Goal: Information Seeking & Learning: Understand process/instructions

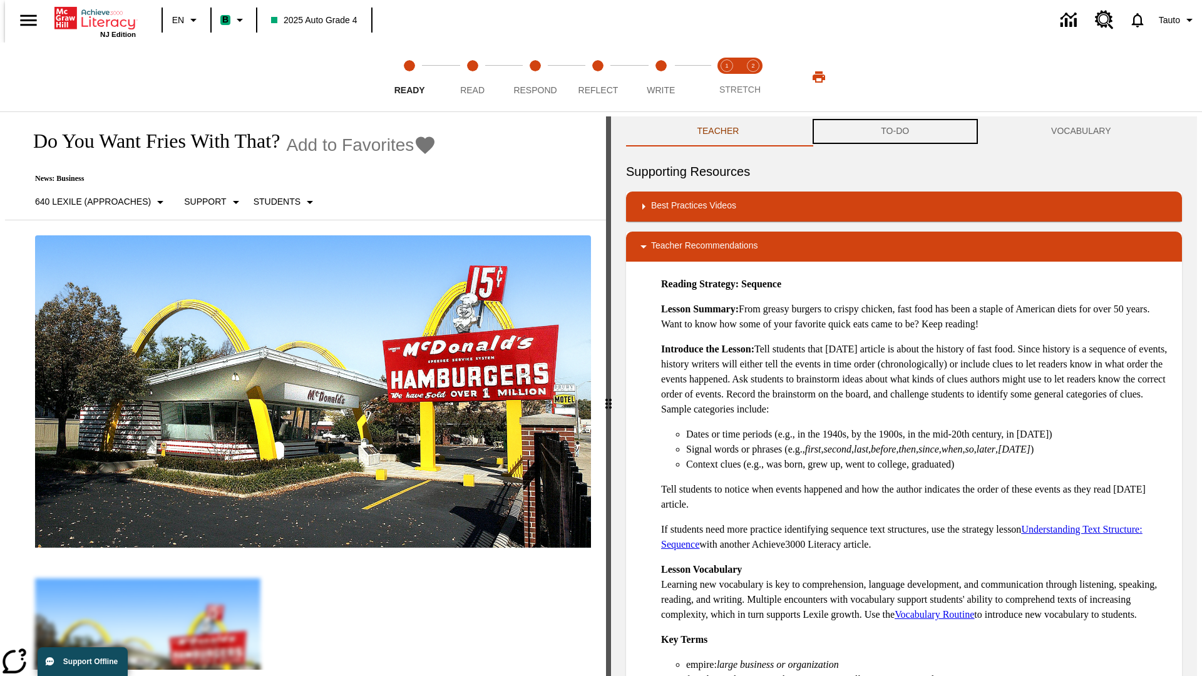
click at [895, 131] on button "TO-DO" at bounding box center [895, 131] width 170 height 30
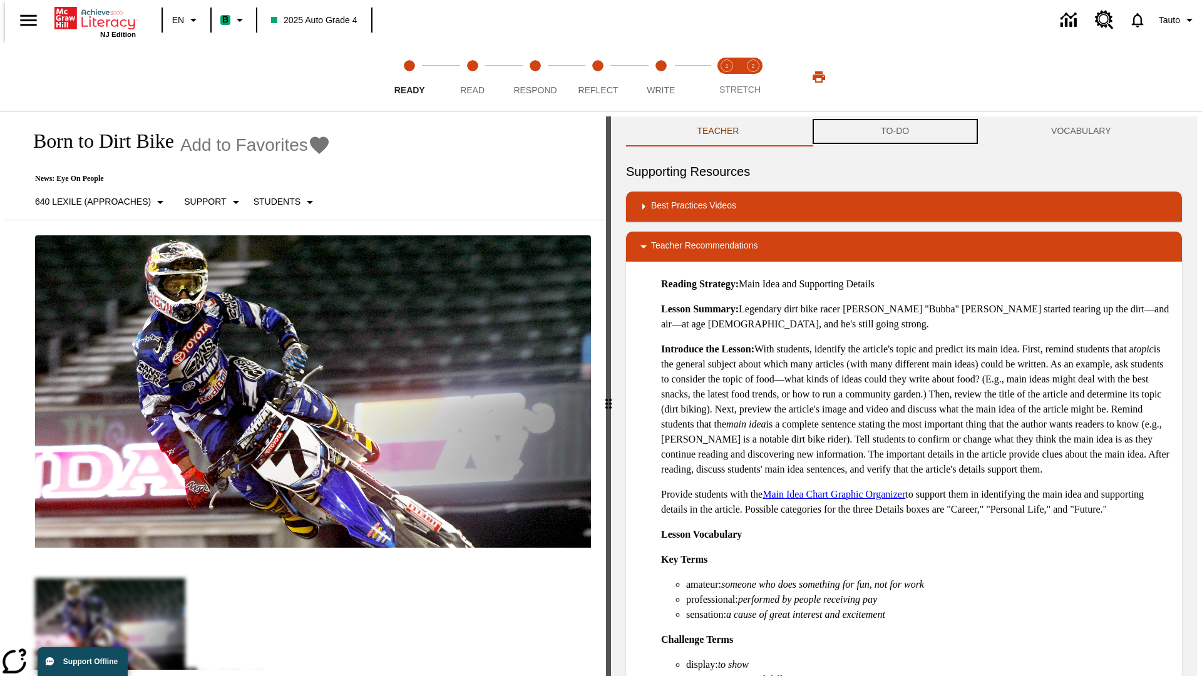
click at [895, 131] on button "TO-DO" at bounding box center [895, 131] width 170 height 30
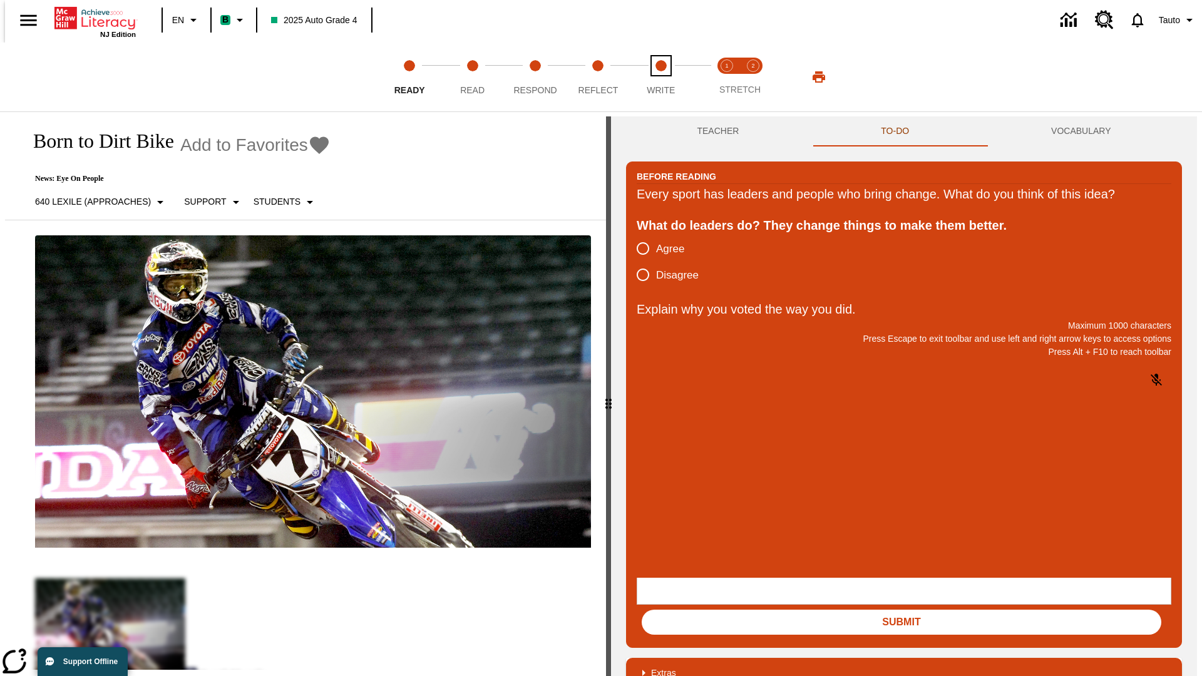
click at [661, 77] on span "Write" at bounding box center [661, 85] width 28 height 23
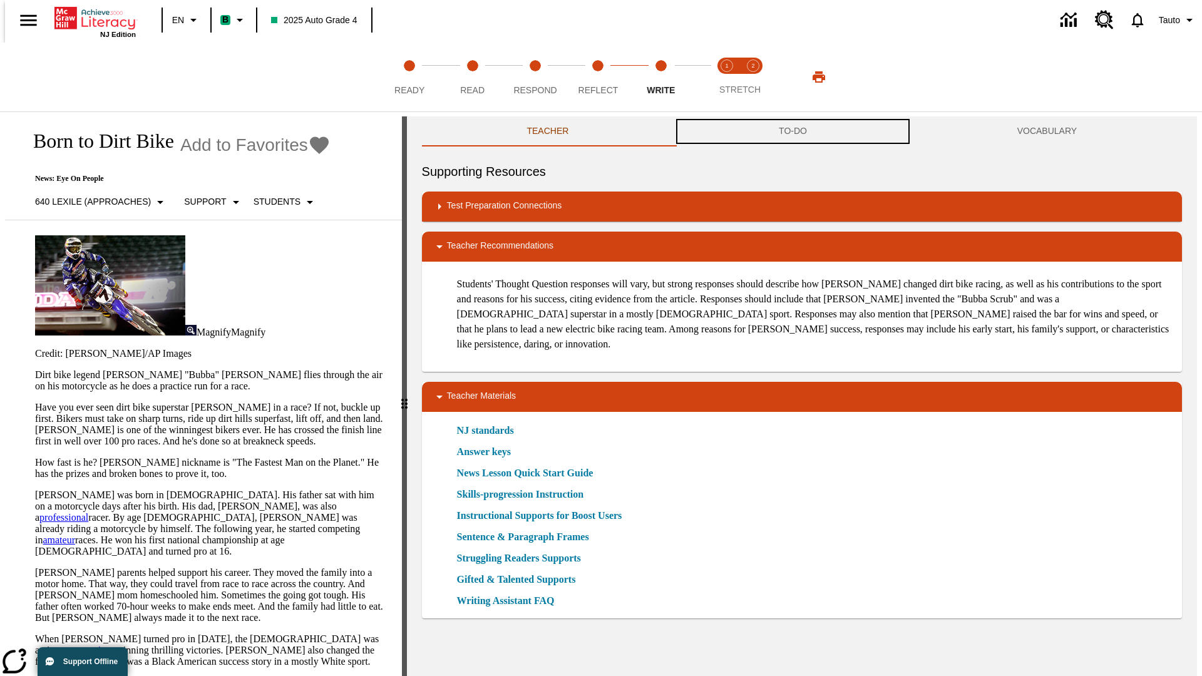
scroll to position [1, 0]
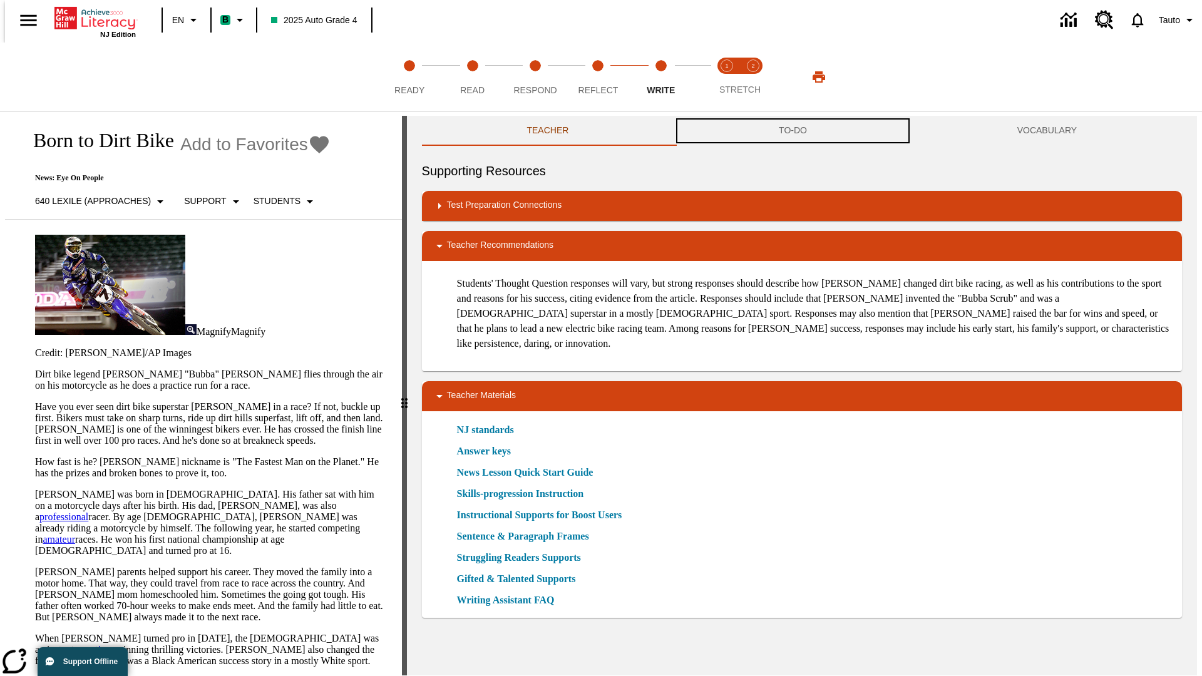
click at [793, 131] on button "TO-DO" at bounding box center [793, 131] width 239 height 30
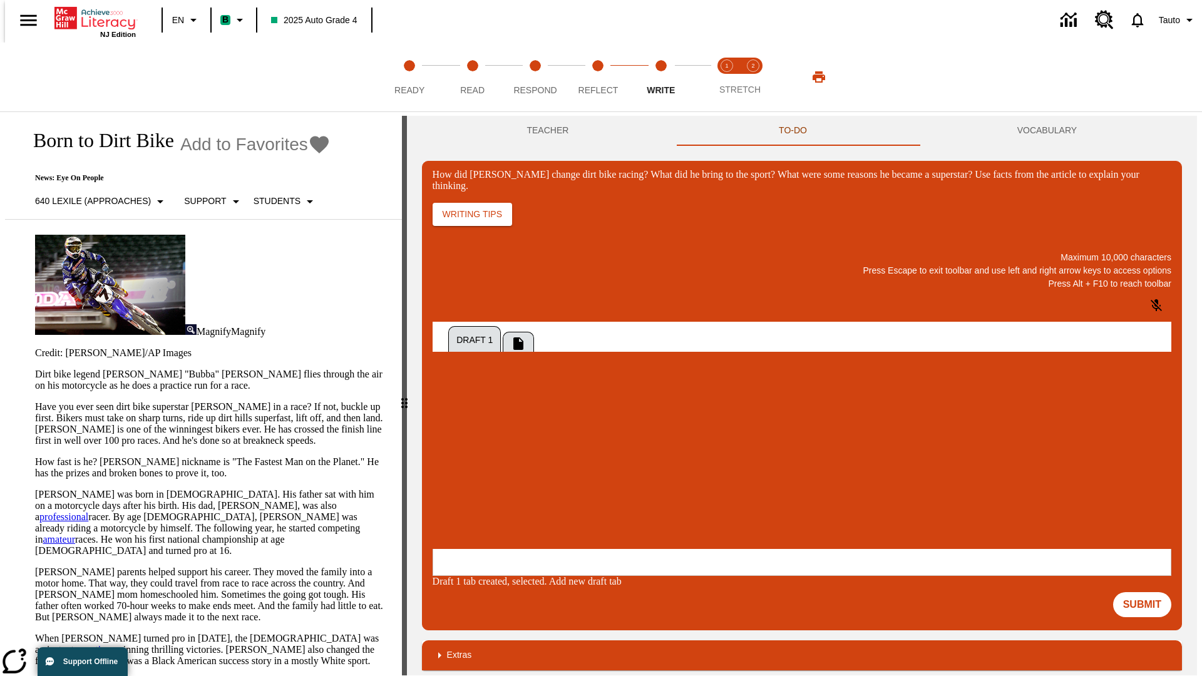
scroll to position [0, 0]
click at [458, 418] on span "Copy" at bounding box center [448, 422] width 21 height 9
